Goal: Communication & Community: Answer question/provide support

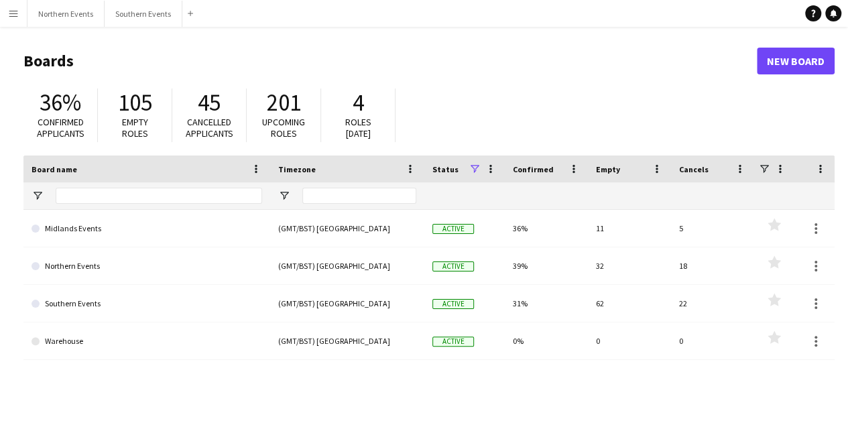
click at [583, 58] on h1 "Boards" at bounding box center [389, 61] width 733 height 20
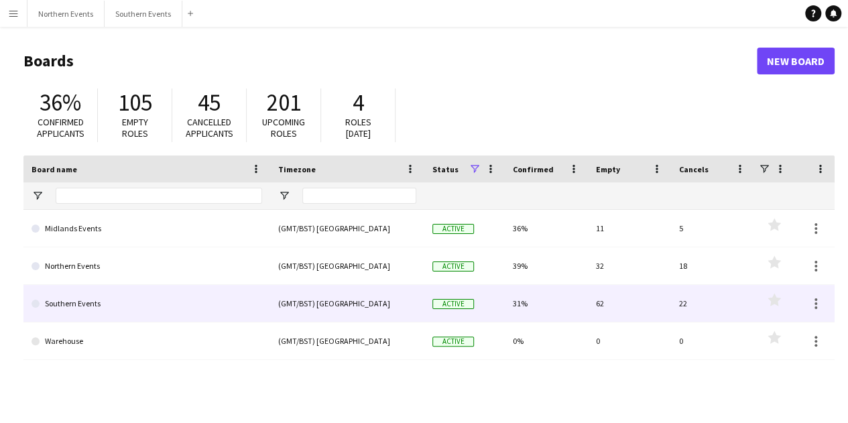
click at [107, 304] on link "Southern Events" at bounding box center [147, 304] width 231 height 38
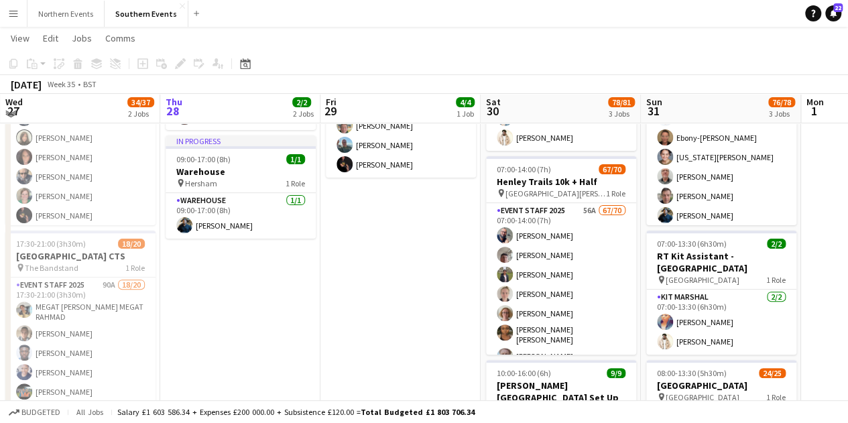
scroll to position [132, 0]
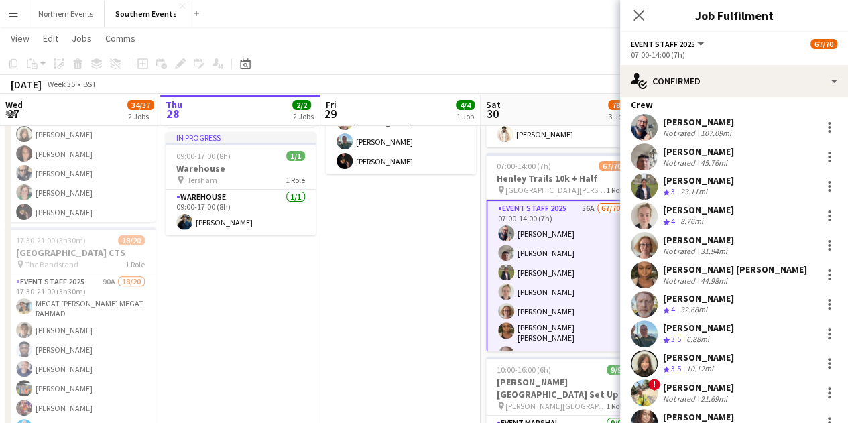
scroll to position [0, 0]
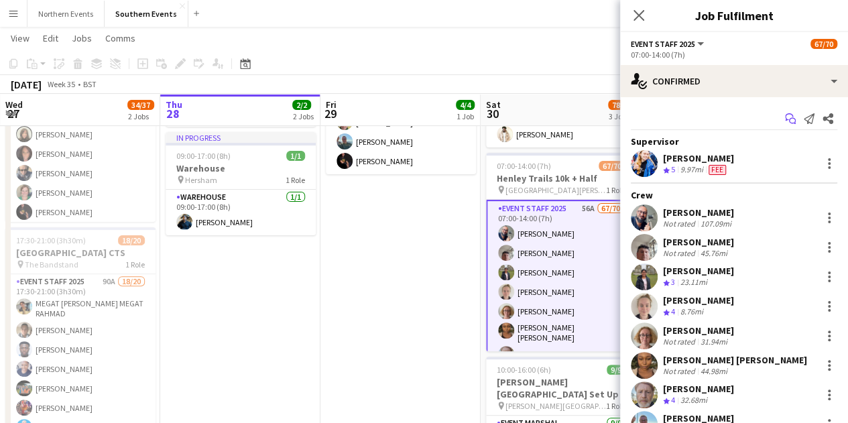
click at [785, 119] on icon at bounding box center [789, 116] width 8 height 7
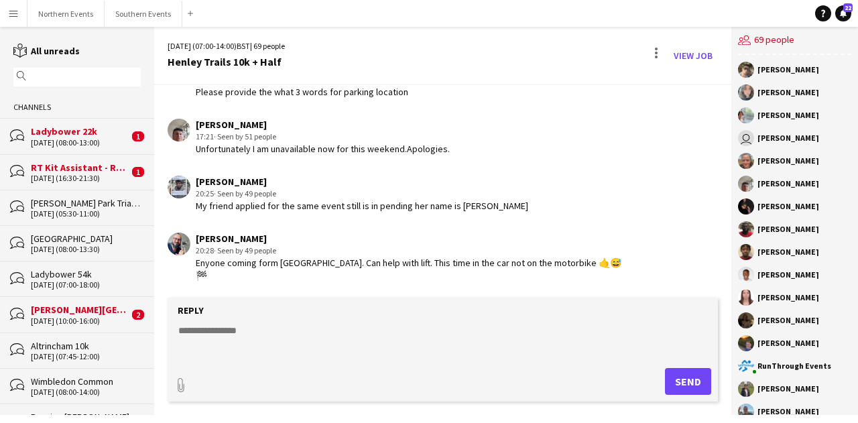
scroll to position [1997, 0]
click at [402, 335] on textarea at bounding box center [445, 341] width 537 height 35
click at [231, 325] on textarea at bounding box center [445, 341] width 537 height 35
paste textarea "**********"
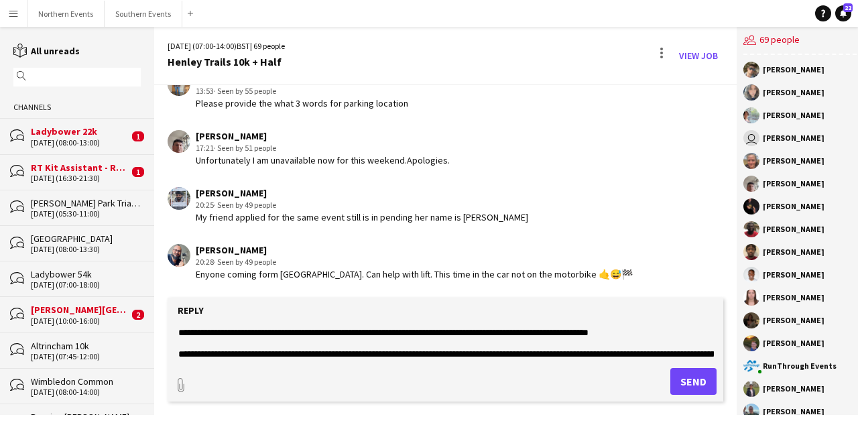
scroll to position [949, 0]
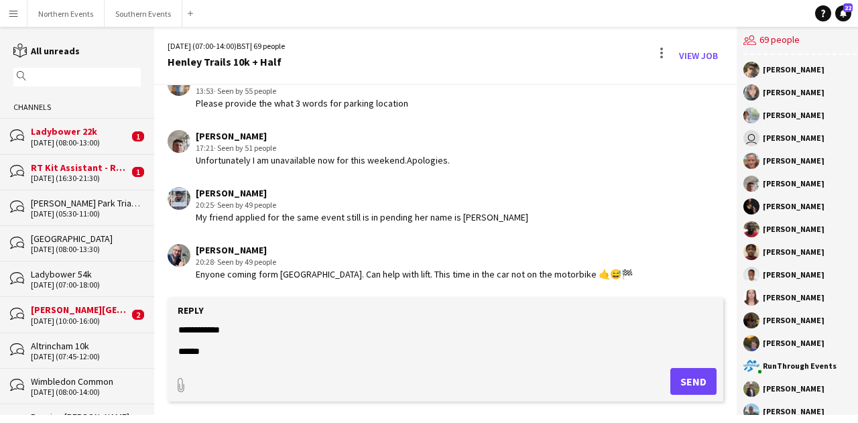
click at [195, 341] on textarea at bounding box center [445, 341] width 537 height 35
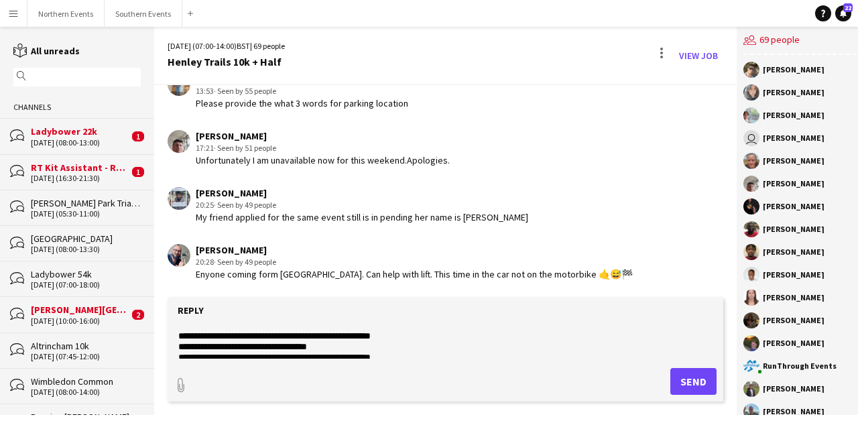
scroll to position [508, 0]
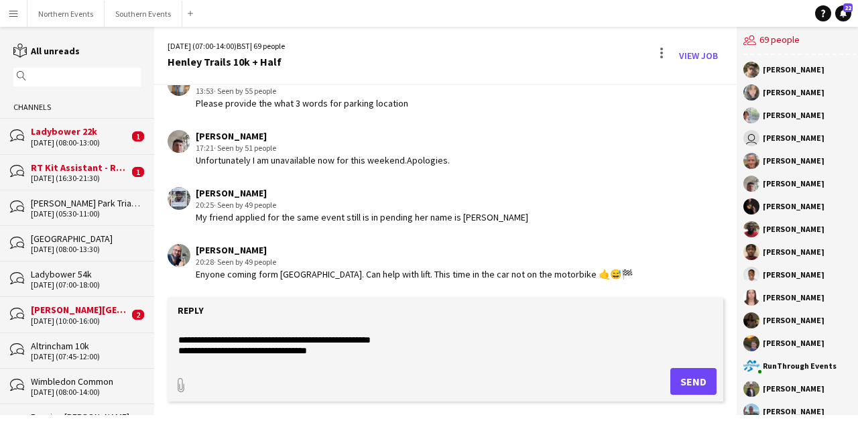
drag, startPoint x: 181, startPoint y: 333, endPoint x: 330, endPoint y: 344, distance: 149.2
click at [330, 344] on textarea at bounding box center [445, 341] width 537 height 35
type textarea "**********"
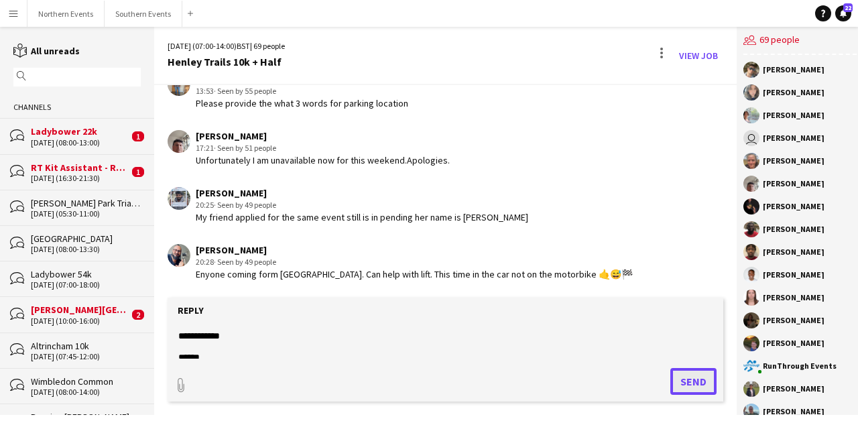
click at [680, 380] on button "Send" at bounding box center [693, 381] width 46 height 27
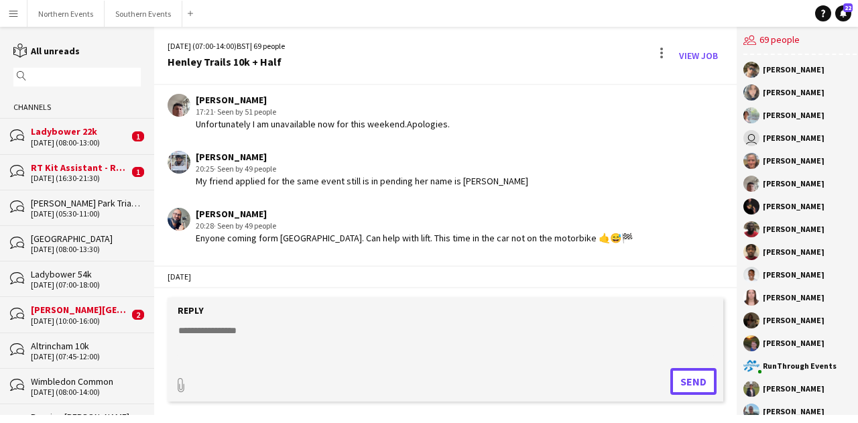
scroll to position [2009, 0]
click at [129, 14] on button "Southern Events Close" at bounding box center [144, 14] width 78 height 26
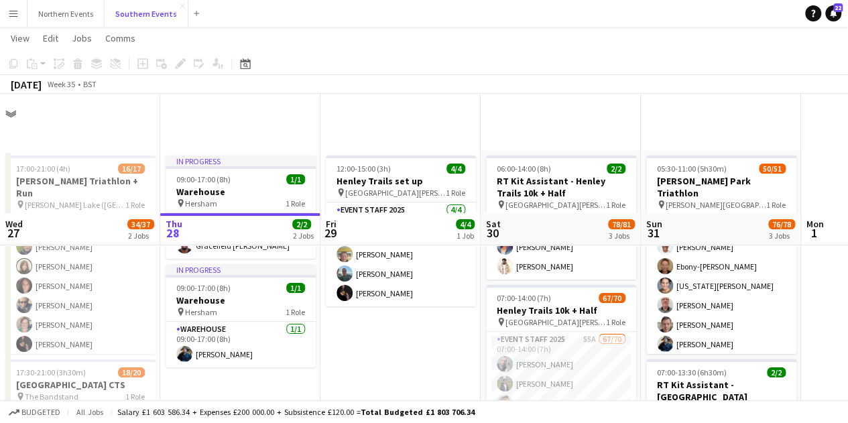
scroll to position [209, 0]
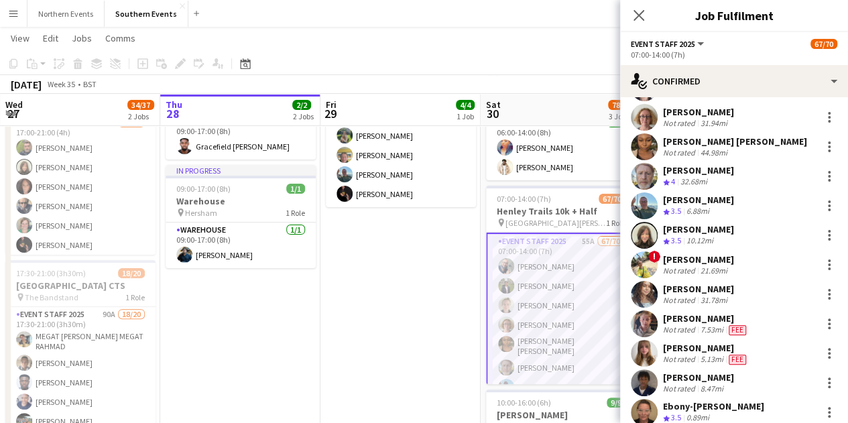
scroll to position [0, 0]
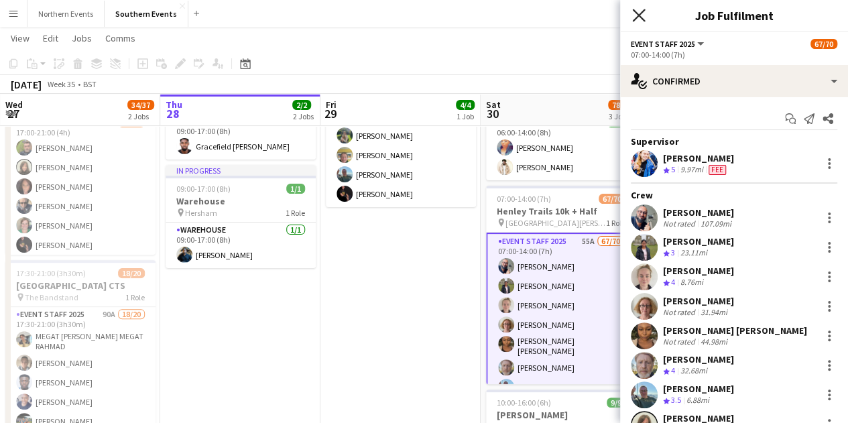
click at [636, 13] on icon at bounding box center [638, 15] width 13 height 13
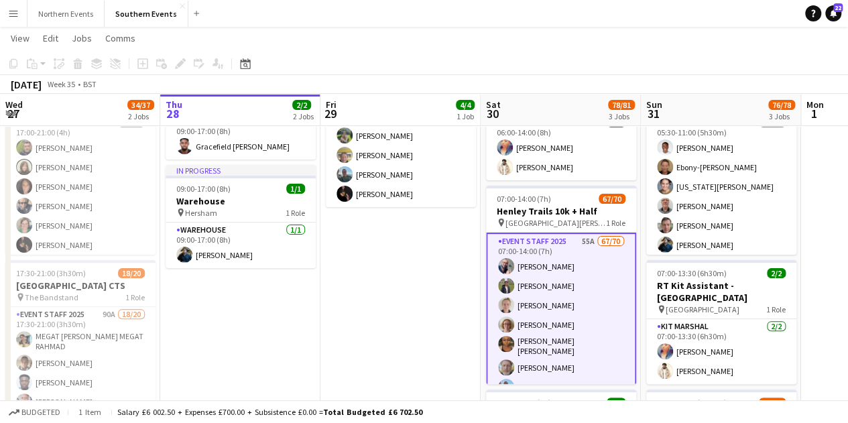
click at [472, 289] on app-date-cell "12:00-15:00 (3h) 4/4 Henley Trails set up pin [GEOGRAPHIC_DATA][PERSON_NAME] 1 …" at bounding box center [400, 333] width 160 height 565
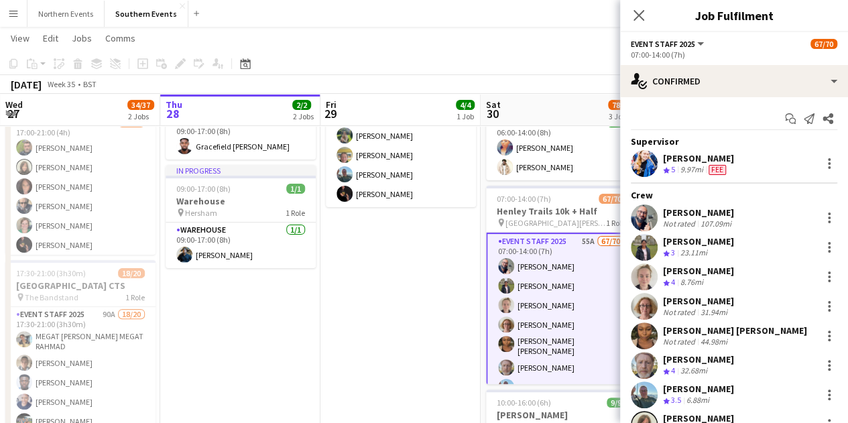
click at [629, 8] on div "Close pop-in" at bounding box center [639, 15] width 38 height 31
click at [635, 11] on icon at bounding box center [638, 15] width 13 height 13
